Goal: Check status: Check status

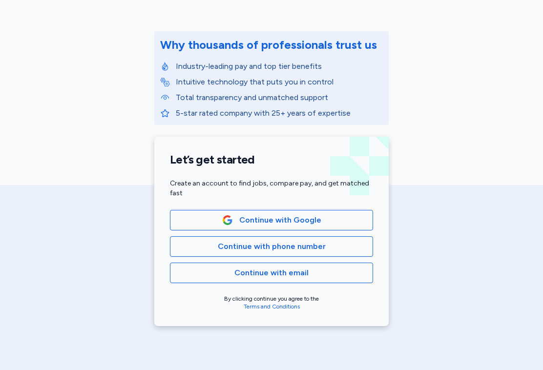
scroll to position [101, 0]
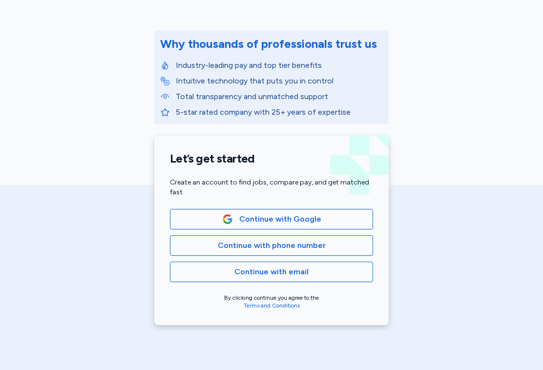
click at [347, 246] on span "Continue with phone number" at bounding box center [271, 246] width 186 height 12
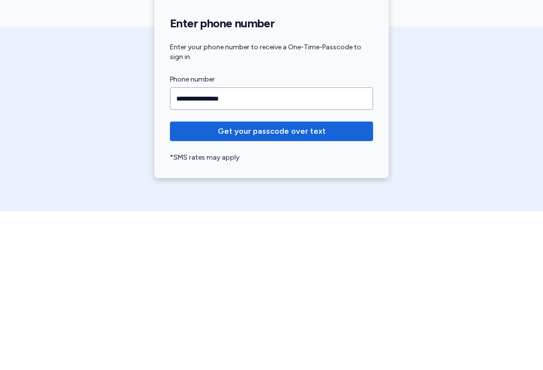
type input "**********"
click at [286, 284] on span "Get your passcode over text" at bounding box center [272, 290] width 108 height 12
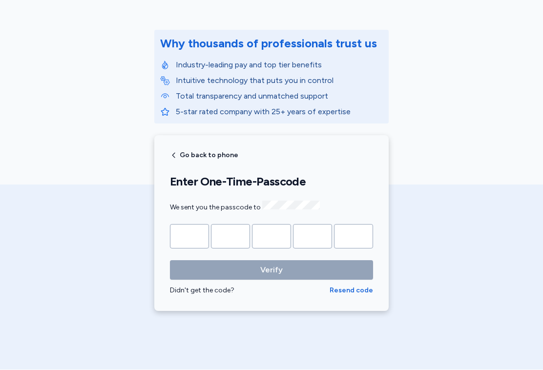
click at [198, 229] on input "Please enter OTP character 1" at bounding box center [189, 236] width 39 height 24
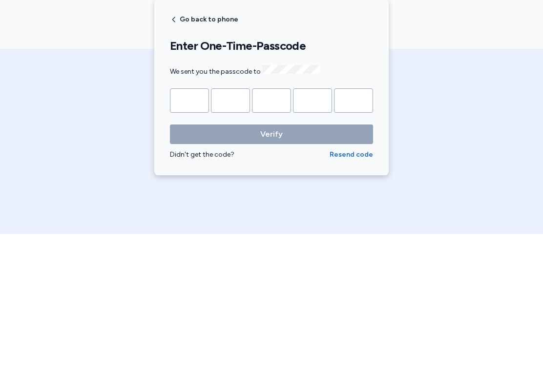
type input "*"
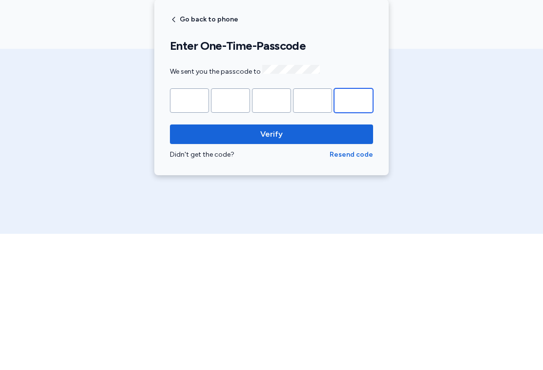
type input "*"
click at [298, 264] on span "Verify" at bounding box center [271, 270] width 187 height 12
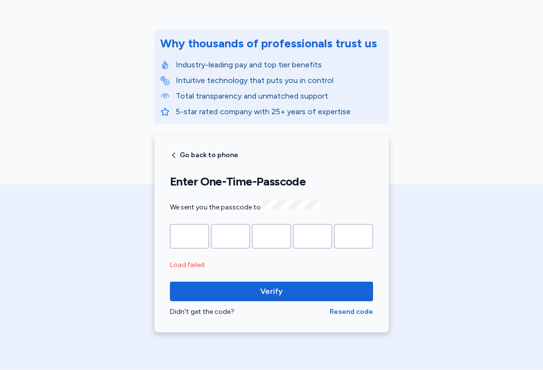
click at [283, 288] on span "Verify" at bounding box center [271, 292] width 187 height 12
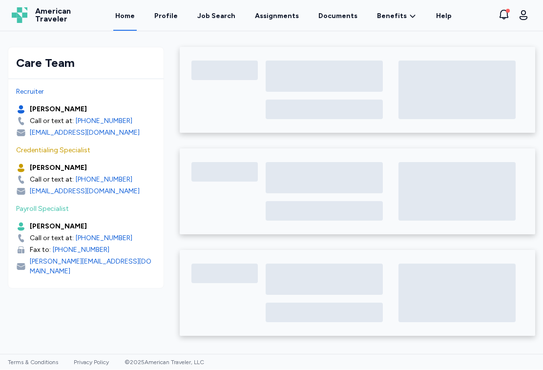
click at [284, 16] on link "Assignments" at bounding box center [277, 15] width 48 height 31
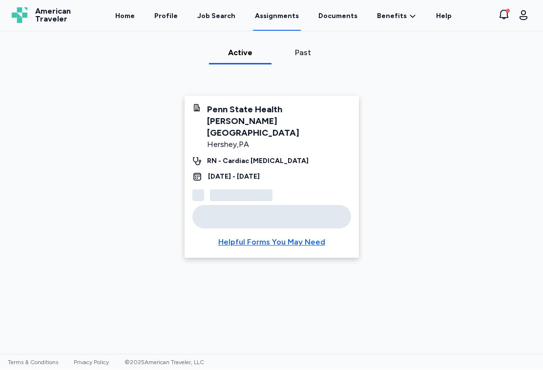
click at [302, 56] on div "Past" at bounding box center [302, 53] width 55 height 12
